Goal: Task Accomplishment & Management: Manage account settings

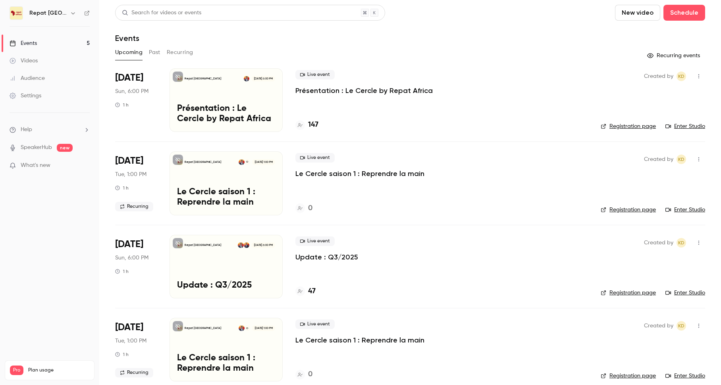
click at [314, 124] on h4 "147" at bounding box center [313, 125] width 10 height 11
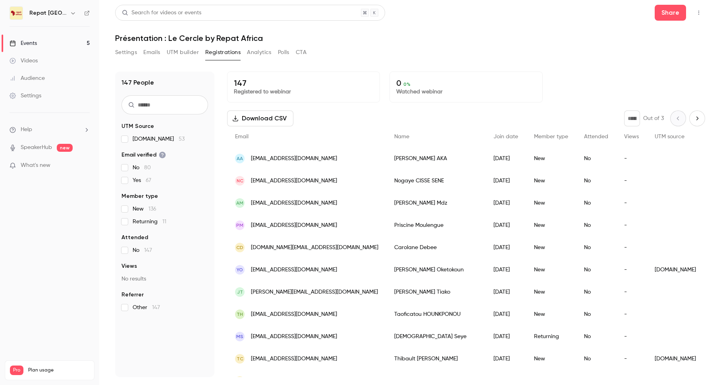
click at [34, 41] on div "Events" at bounding box center [23, 43] width 27 height 8
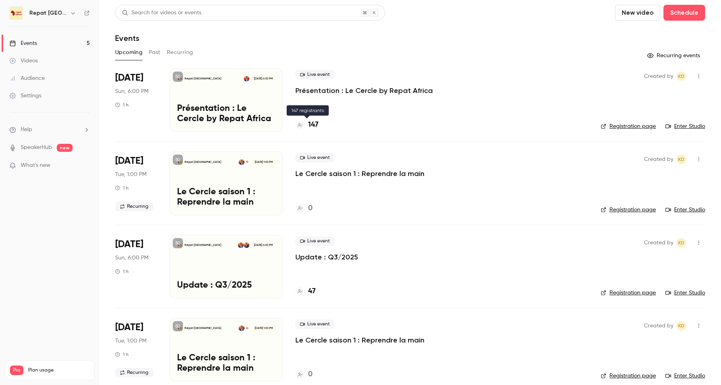
click at [308, 124] on h4 "147" at bounding box center [313, 125] width 10 height 11
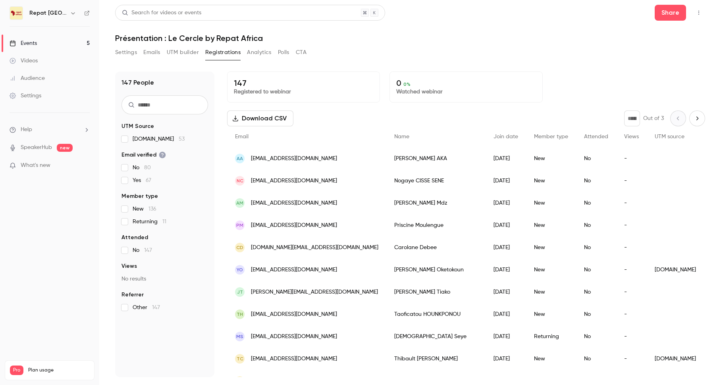
click at [148, 53] on button "Emails" at bounding box center [151, 52] width 17 height 13
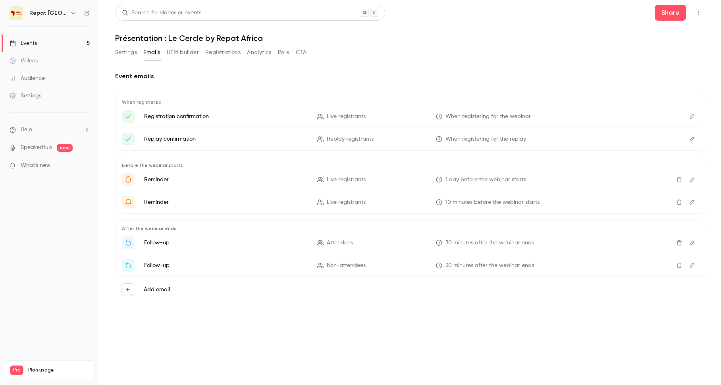
click at [655, 113] on li "Registration confirmation Live registrants When registering for the webinar" at bounding box center [410, 116] width 577 height 13
click at [176, 52] on button "UTM builder" at bounding box center [183, 52] width 32 height 13
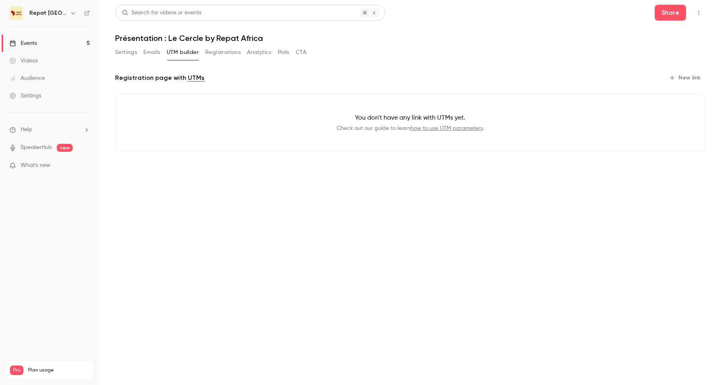
click at [150, 52] on button "Emails" at bounding box center [151, 52] width 17 height 13
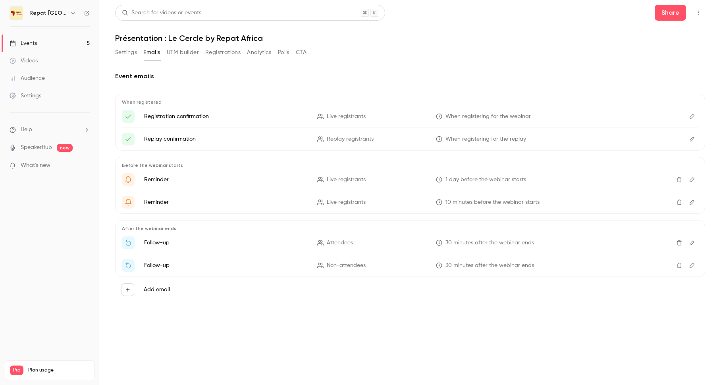
click at [128, 59] on div "Settings Emails UTM builder Registrations Analytics Polls CTA" at bounding box center [210, 54] width 191 height 16
click at [128, 54] on button "Settings" at bounding box center [126, 52] width 22 height 13
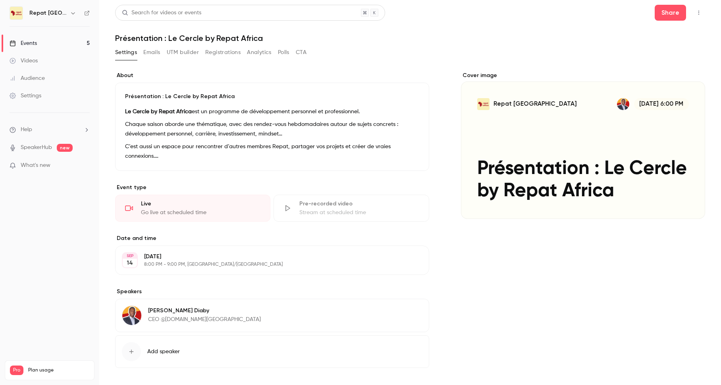
scroll to position [39, 0]
